Goal: Information Seeking & Learning: Learn about a topic

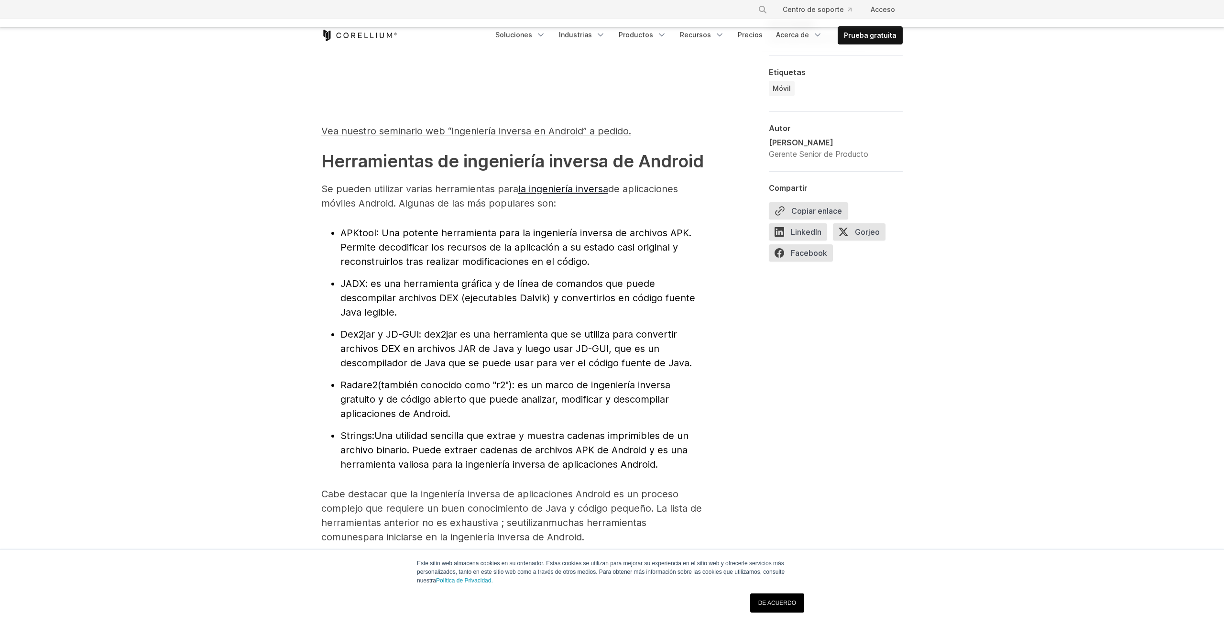
scroll to position [1073, 0]
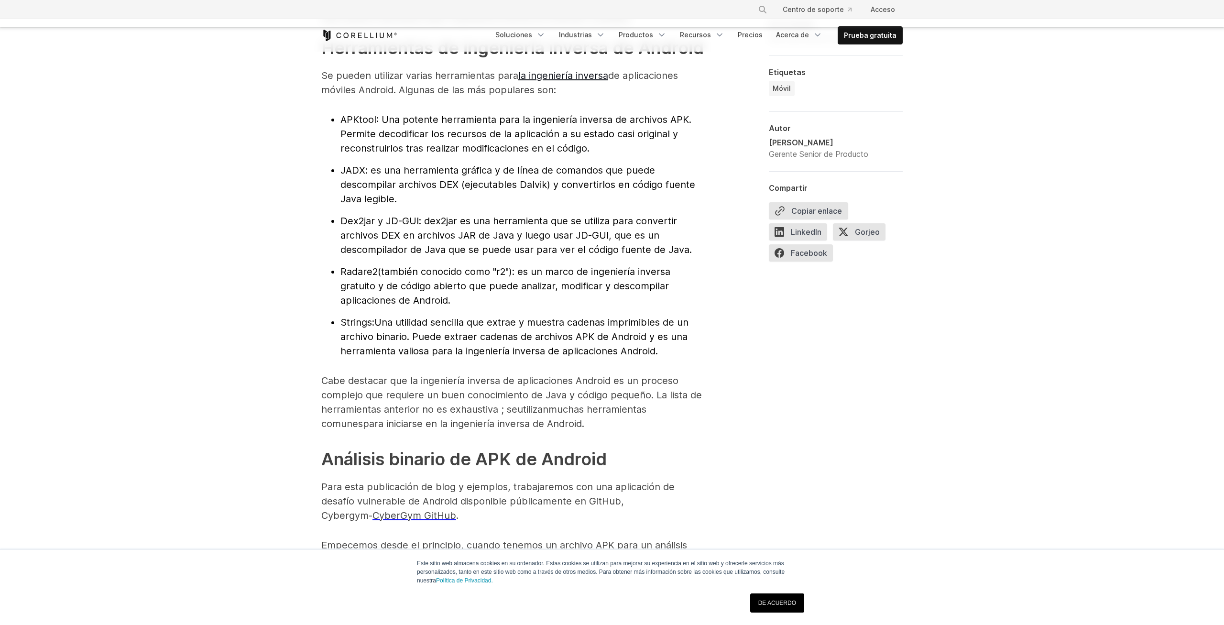
drag, startPoint x: 340, startPoint y: 286, endPoint x: 365, endPoint y: 283, distance: 25.1
click at [365, 283] on li "Radare2 (también conocido como "r2"): es un marco de ingeniería inversa gratuit…" at bounding box center [521, 285] width 363 height 43
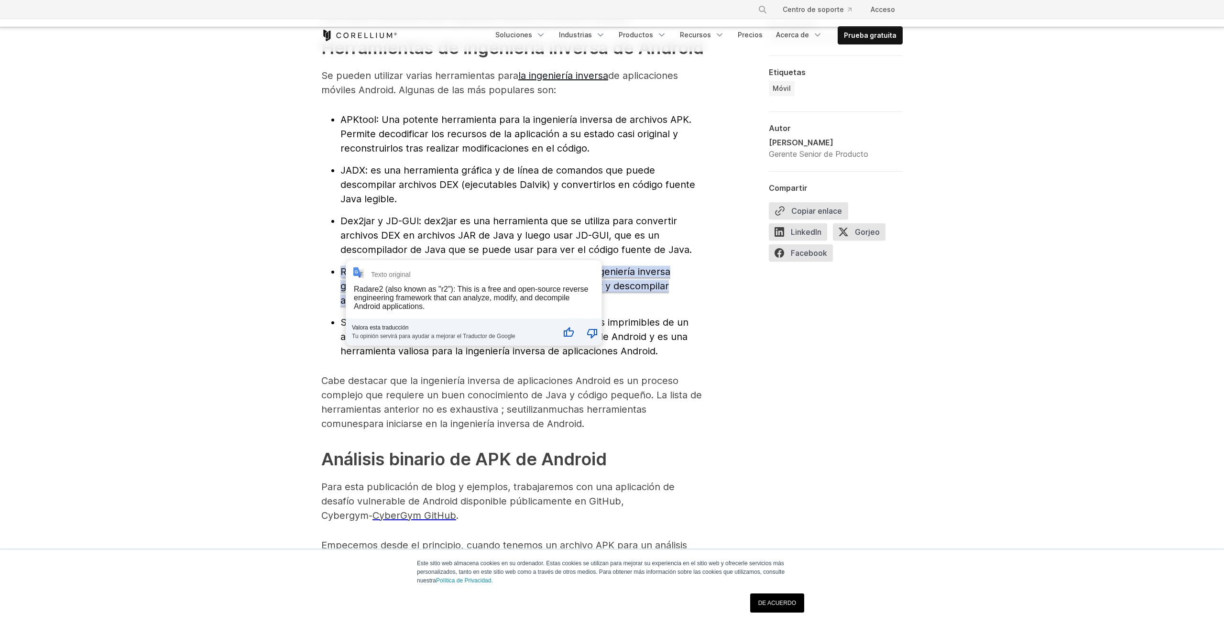
click at [340, 285] on li "Radare2 (también conocido como "r2"): es un marco de ingeniería inversa gratuit…" at bounding box center [521, 285] width 363 height 43
drag, startPoint x: 345, startPoint y: 283, endPoint x: 363, endPoint y: 284, distance: 18.2
click at [363, 277] on font "Radare2" at bounding box center [358, 271] width 37 height 11
click at [362, 284] on div "**********" at bounding box center [485, 304] width 255 height 85
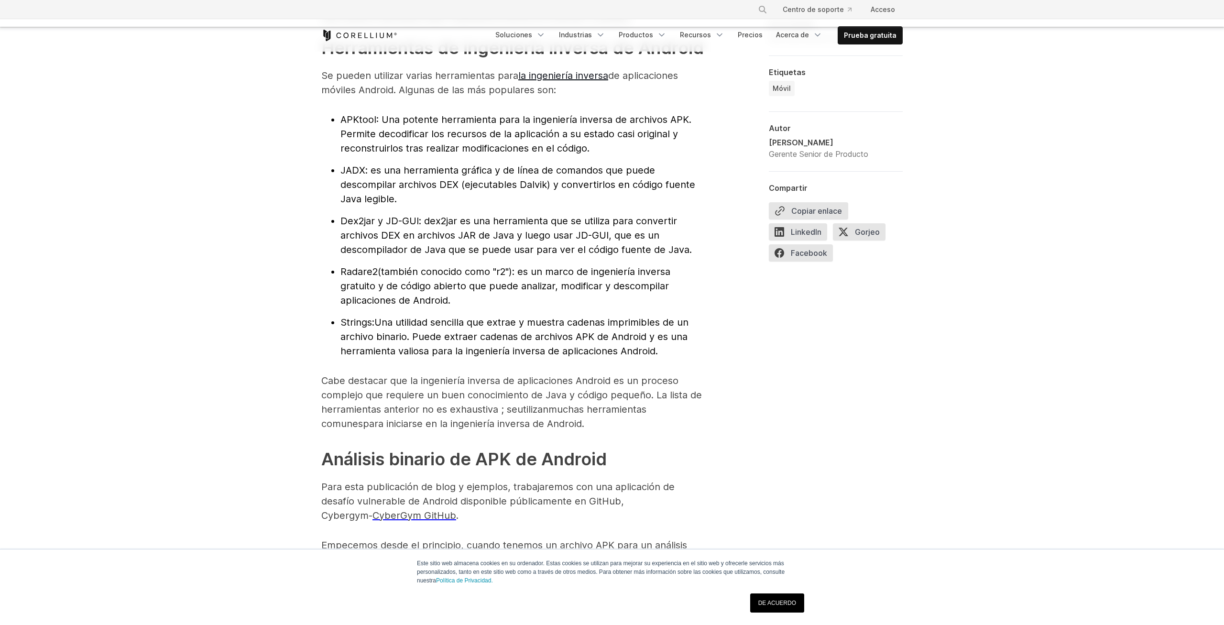
click at [347, 277] on font "Radare2" at bounding box center [358, 271] width 37 height 11
drag, startPoint x: 342, startPoint y: 282, endPoint x: 376, endPoint y: 282, distance: 33.9
click at [376, 277] on font "Radare2" at bounding box center [358, 271] width 37 height 11
copy font "Radare2"
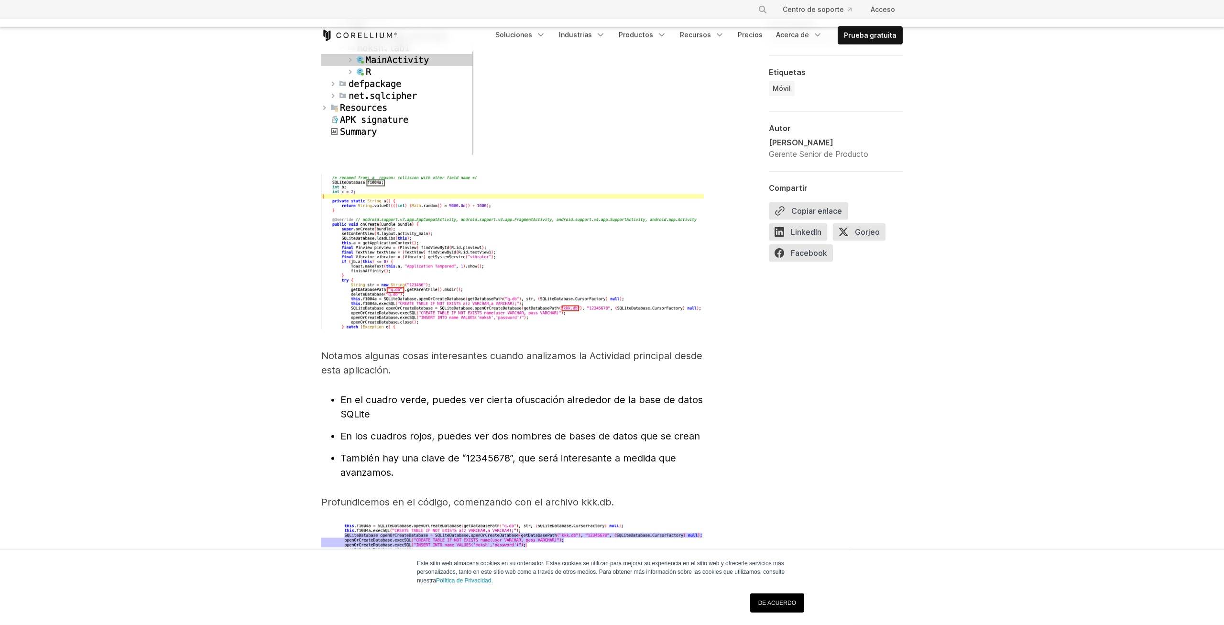
scroll to position [2926, 0]
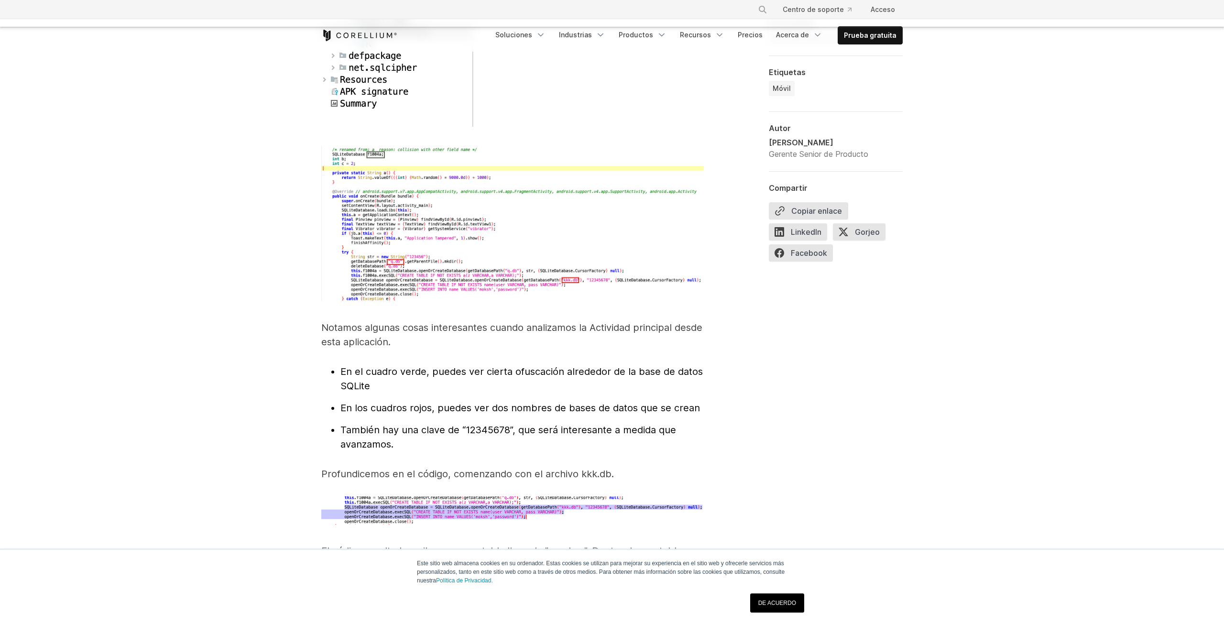
click at [731, 436] on div at bounding box center [736, 66] width 34 height 4711
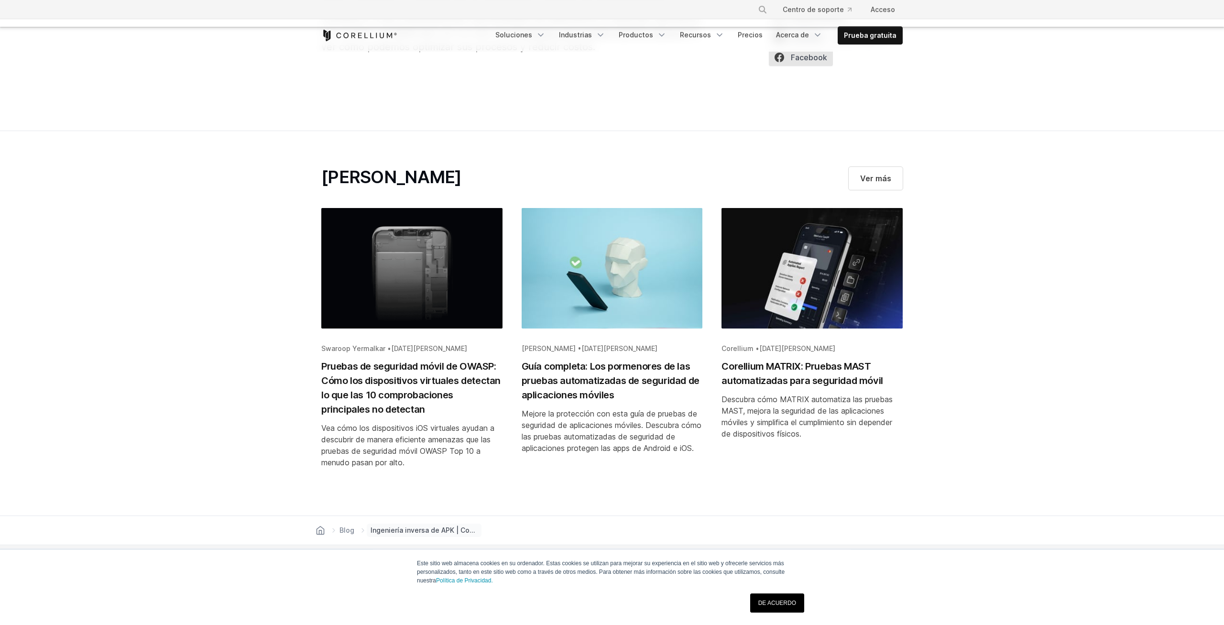
scroll to position [5169, 0]
